Goal: Information Seeking & Learning: Check status

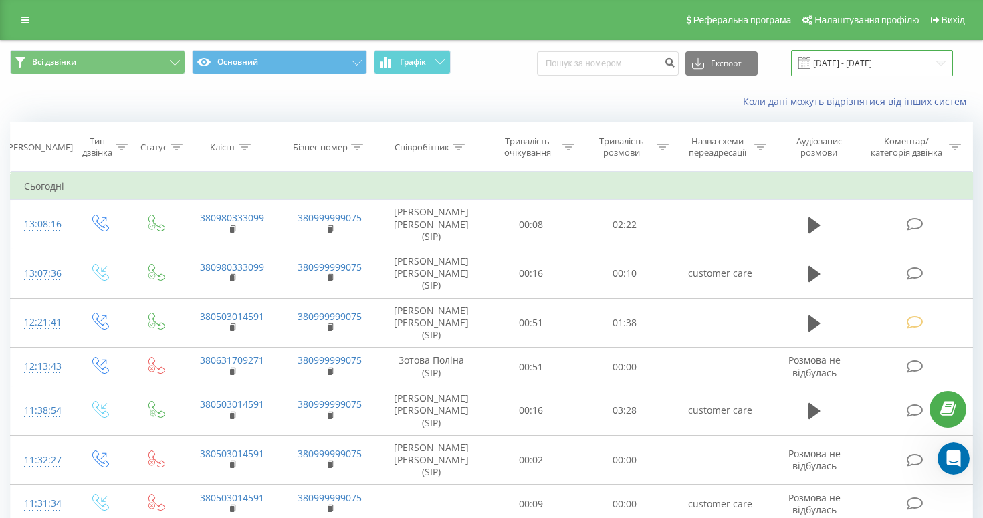
click at [939, 66] on input "[DATE] - [DATE]" at bounding box center [872, 63] width 162 height 26
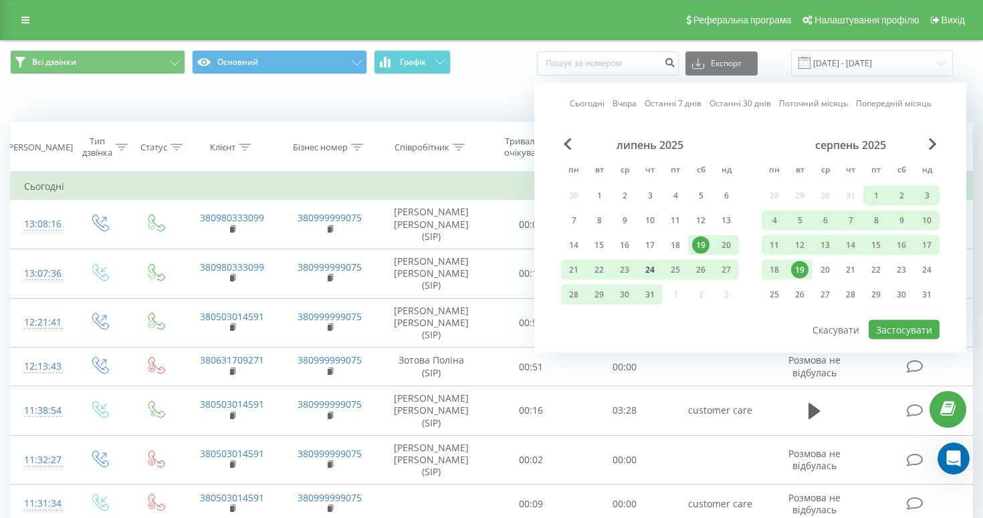
click at [646, 268] on div "24" at bounding box center [650, 270] width 17 height 17
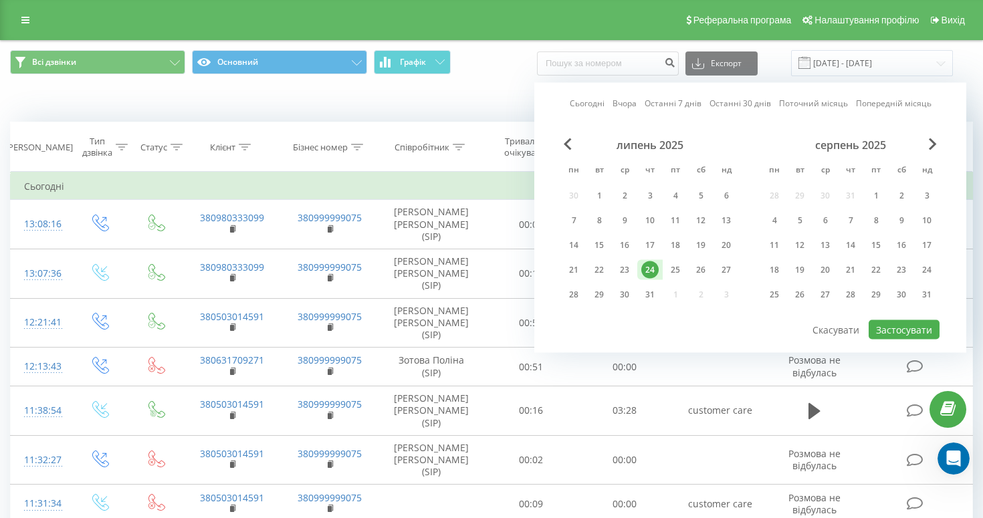
click at [646, 268] on div "24" at bounding box center [650, 270] width 17 height 17
click at [634, 273] on div "23" at bounding box center [624, 270] width 25 height 20
click at [874, 331] on button "Застосувати" at bounding box center [904, 329] width 71 height 19
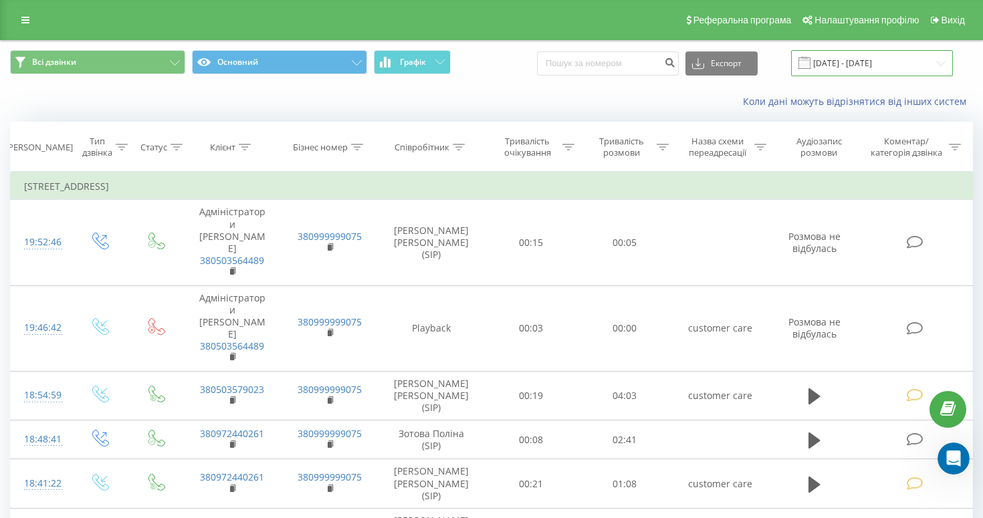
click at [939, 64] on input "[DATE] - [DATE]" at bounding box center [872, 63] width 162 height 26
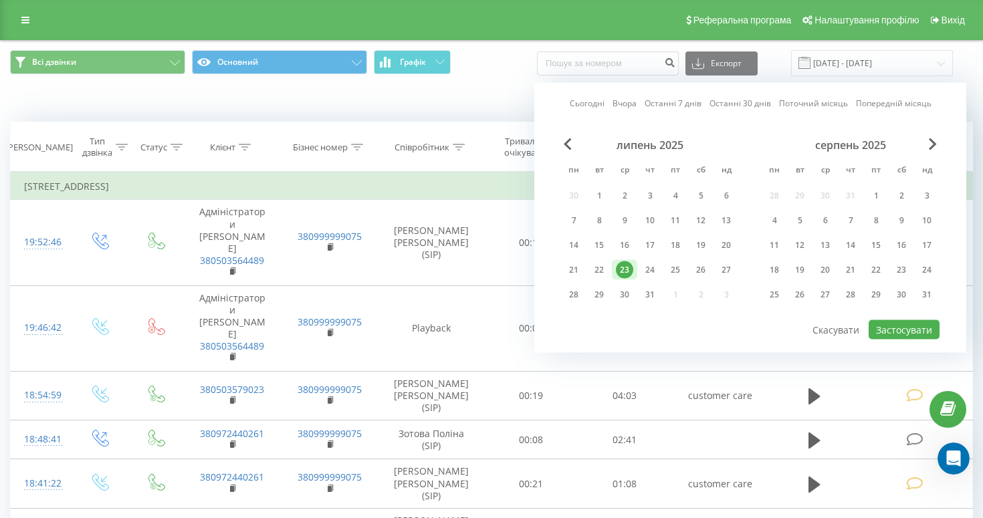
click at [634, 264] on div "23" at bounding box center [624, 270] width 25 height 20
click at [644, 266] on div "24" at bounding box center [650, 270] width 17 height 17
click at [892, 335] on button "Застосувати" at bounding box center [904, 329] width 71 height 19
type input "[DATE] - [DATE]"
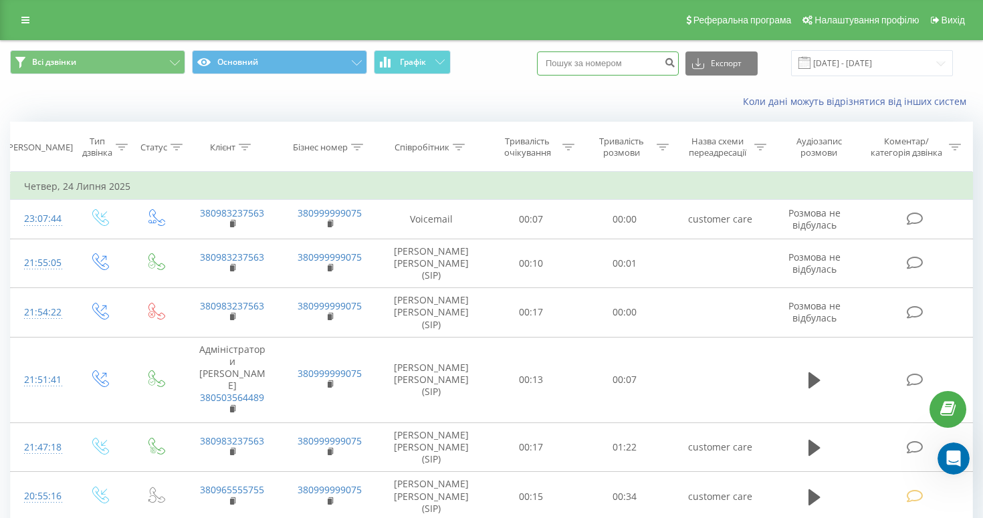
click at [632, 70] on input at bounding box center [608, 64] width 142 height 24
paste input "0990625582"
type input "0990625582"
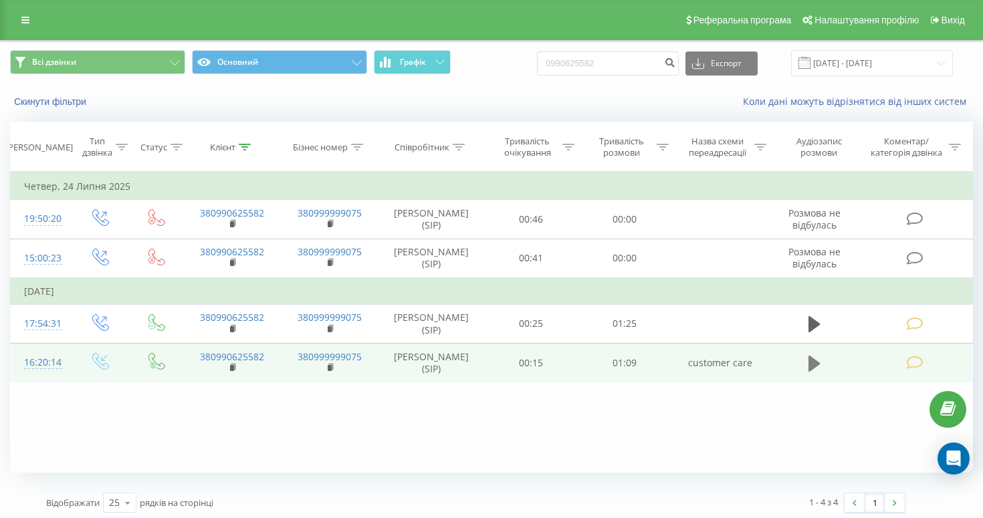
click at [814, 359] on icon at bounding box center [815, 363] width 12 height 16
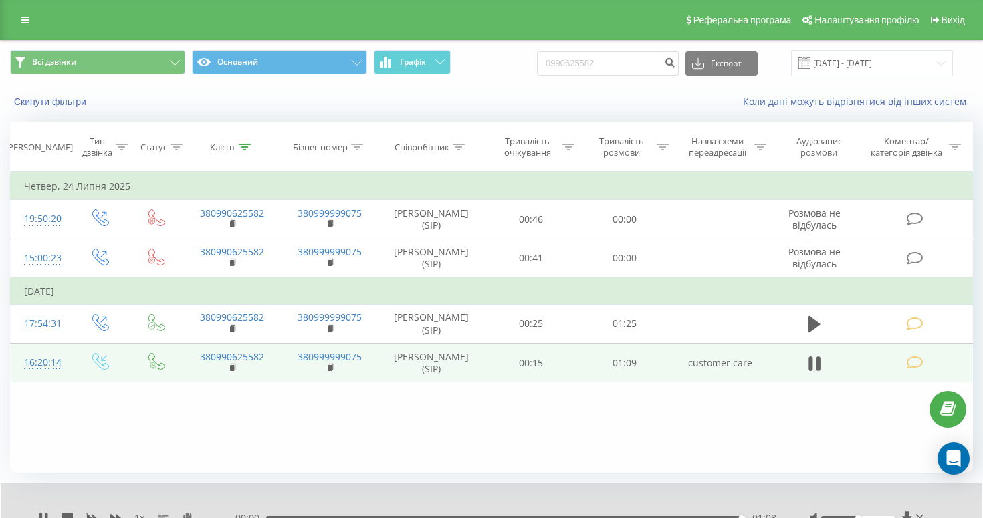
scroll to position [56, 0]
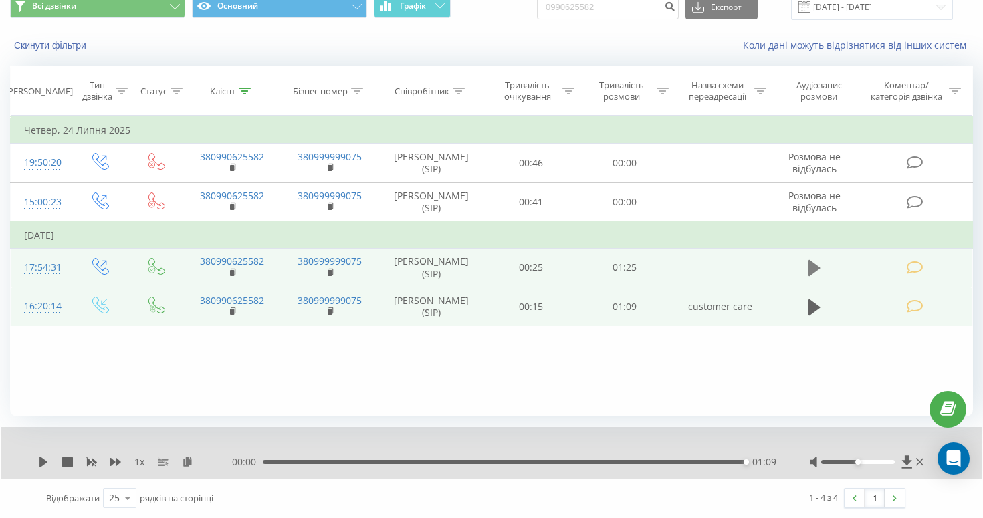
click at [815, 268] on icon at bounding box center [815, 268] width 12 height 16
click at [815, 268] on icon at bounding box center [815, 268] width 12 height 19
